Goal: Task Accomplishment & Management: Complete application form

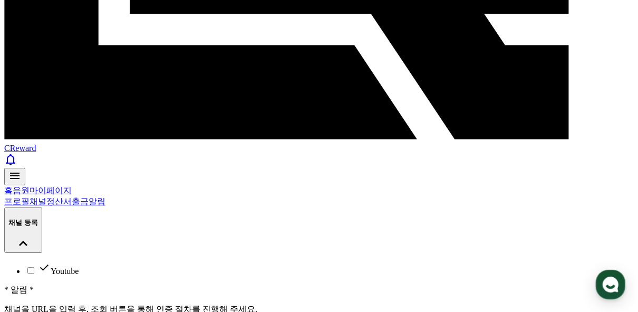
scroll to position [391, 0]
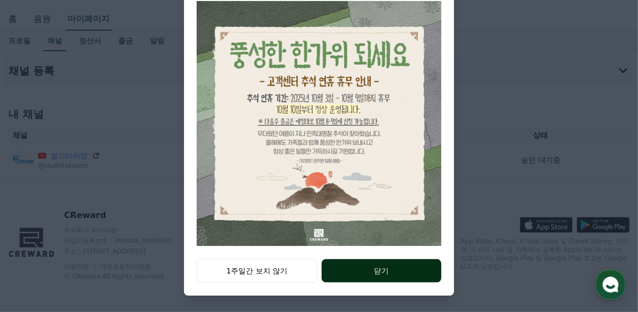
click at [377, 269] on button "닫기" at bounding box center [382, 270] width 120 height 23
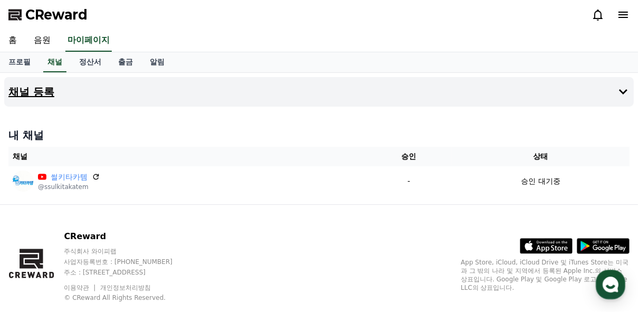
click at [35, 90] on h4 "채널 등록" at bounding box center [31, 92] width 46 height 12
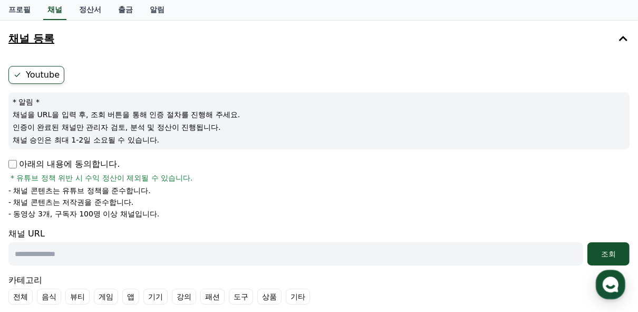
scroll to position [84, 0]
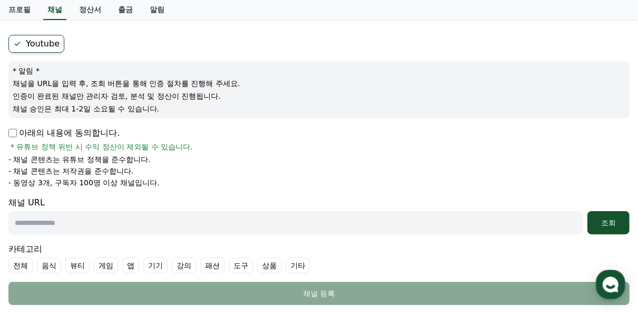
drag, startPoint x: 96, startPoint y: 220, endPoint x: 200, endPoint y: 170, distance: 115.1
click at [96, 220] on input "text" at bounding box center [295, 222] width 575 height 23
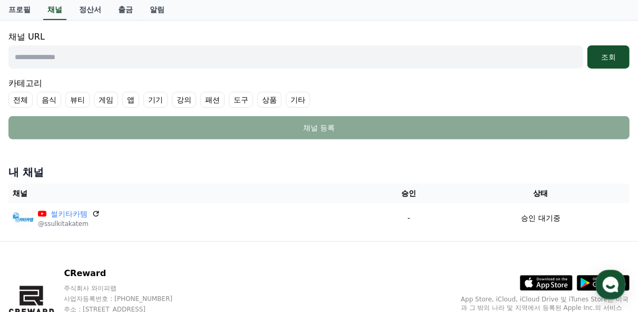
scroll to position [253, 0]
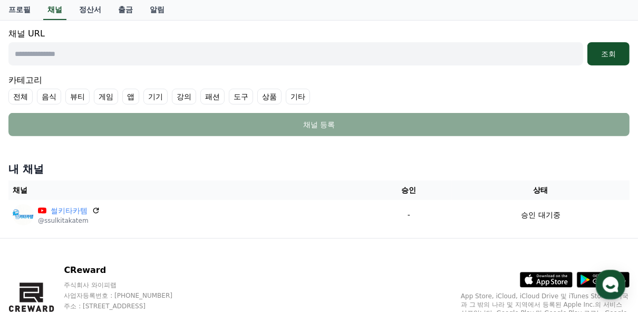
drag, startPoint x: 73, startPoint y: 208, endPoint x: 84, endPoint y: 238, distance: 31.5
click at [102, 242] on div "CReward 주식회사 와이피랩 사업자등록번호 : 655-81-03655 주소 : 경기도 김포시 양촌읍 양곡로 495, 3층 305-비이16호…" at bounding box center [319, 303] width 638 height 131
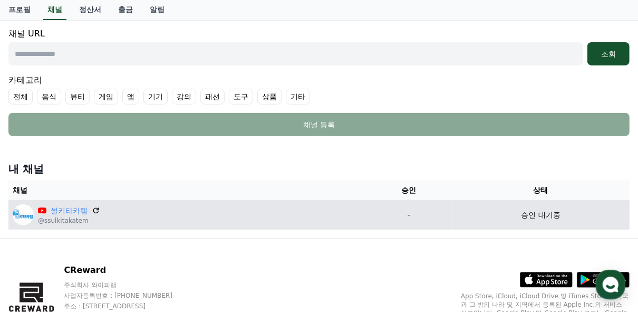
click at [26, 215] on img at bounding box center [23, 214] width 21 height 21
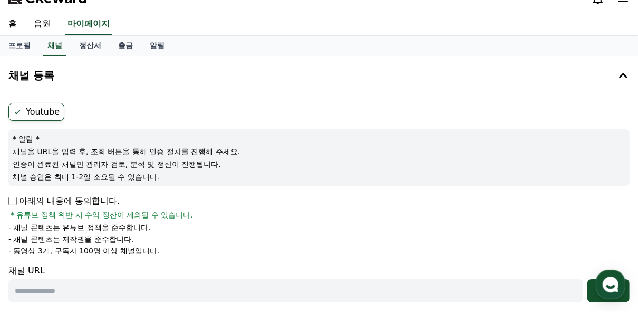
scroll to position [42, 0]
